Goal: Find specific page/section: Find specific page/section

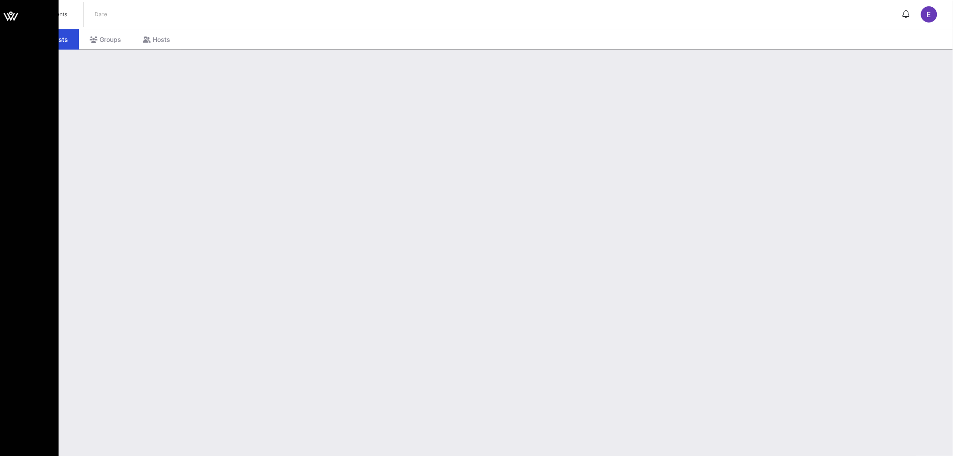
click at [48, 12] on span "All Events" at bounding box center [54, 14] width 25 height 7
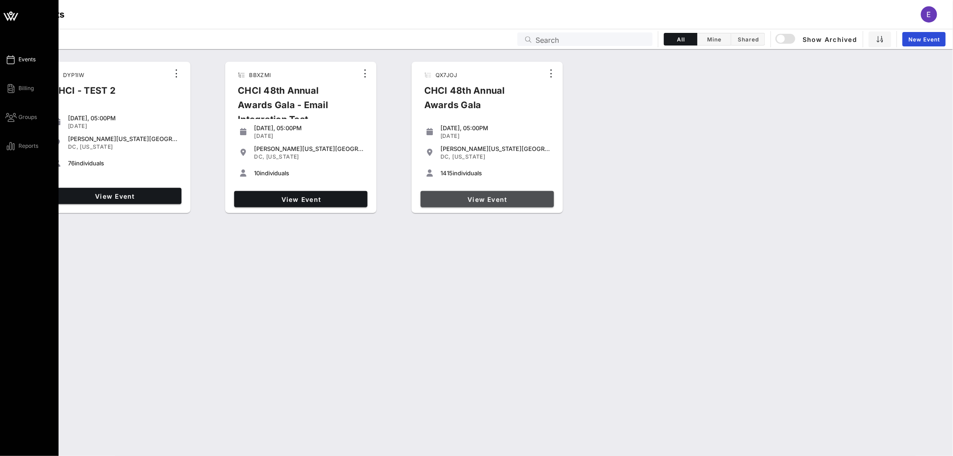
drag, startPoint x: 488, startPoint y: 199, endPoint x: 4, endPoint y: 397, distance: 523.7
click at [488, 199] on span "View Event" at bounding box center [487, 200] width 126 height 8
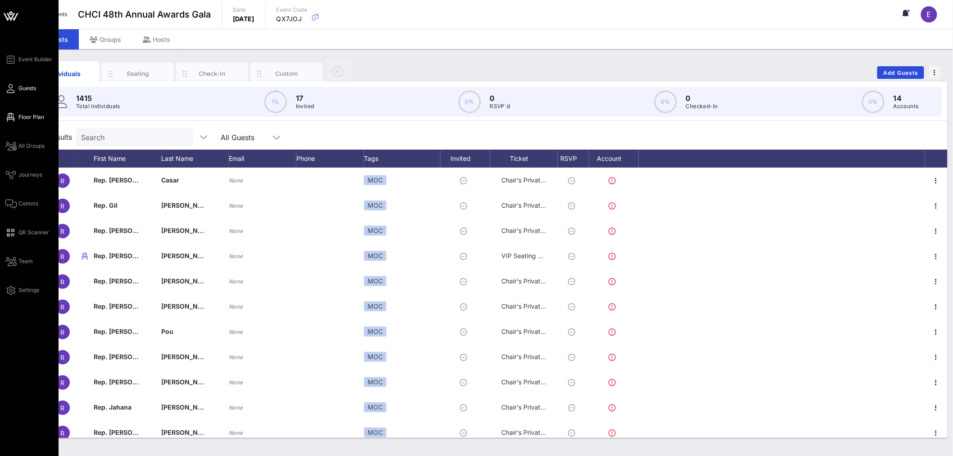
click at [31, 119] on span "Floor Plan" at bounding box center [31, 117] width 26 height 8
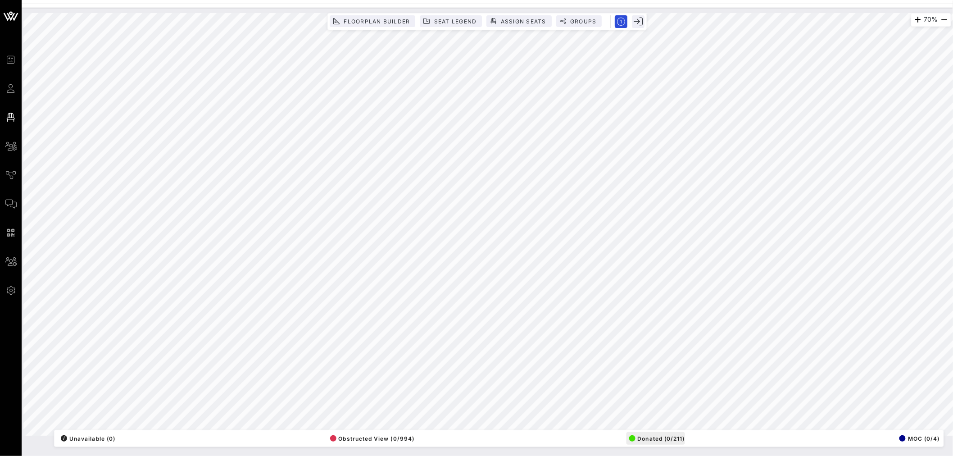
click at [656, 433] on div "70% Floorplan Builder Seat Legend Assign Seats Groups Exit All Reserved Shared …" at bounding box center [487, 224] width 928 height 423
